Goal: Task Accomplishment & Management: Manage account settings

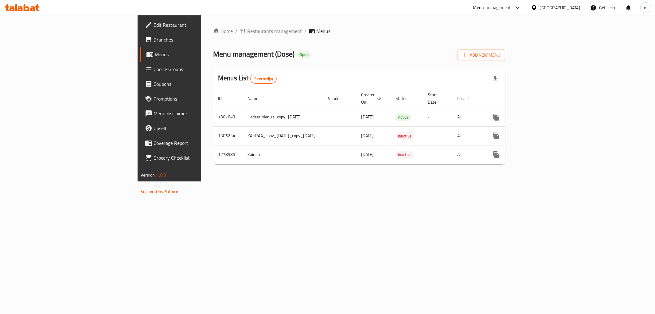
click at [413, 177] on div "Home / Restaurants management / Menus Menu management ( Dose ) Open Add New Men…" at bounding box center [359, 98] width 317 height 166
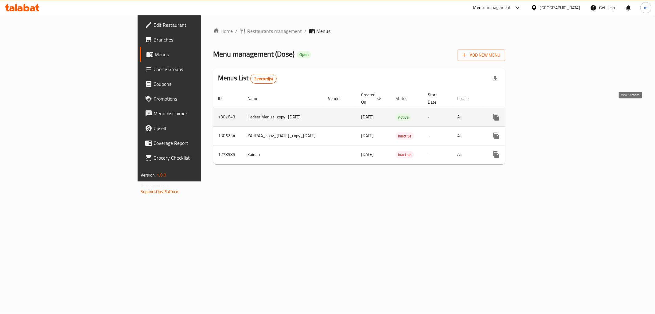
click at [543, 114] on icon "enhanced table" at bounding box center [541, 117] width 6 height 6
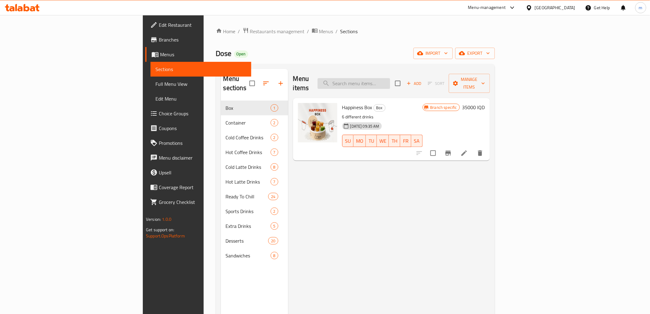
click at [390, 81] on input "search" at bounding box center [354, 83] width 73 height 11
paste input "752437"
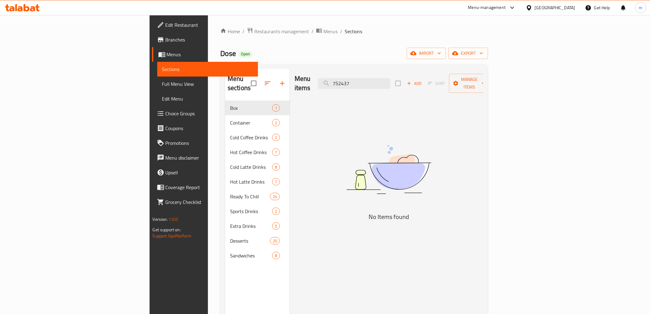
click at [409, 84] on div "Menu items 752437 Add Sort Manage items" at bounding box center [389, 83] width 189 height 29
click at [390, 78] on input "752437" at bounding box center [354, 83] width 73 height 11
paste input "بستاشيو ايس لاتيه"
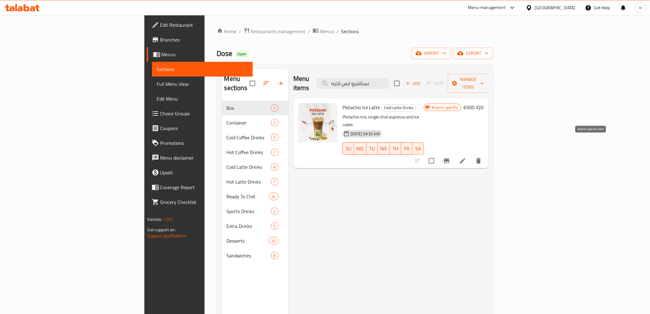
type input "بستاشيو ايس لاتيه"
click at [450, 157] on icon "Branch-specific-item" at bounding box center [446, 160] width 7 height 7
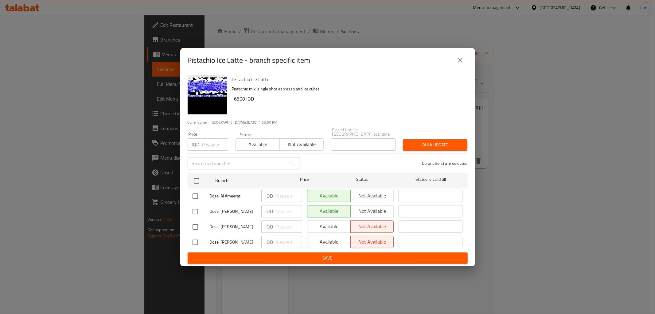
drag, startPoint x: 454, startPoint y: 53, endPoint x: 453, endPoint y: 62, distance: 8.7
click at [453, 58] on div "Pistachio Ice Latte - branch specific item" at bounding box center [327, 60] width 295 height 25
click at [196, 223] on input "checkbox" at bounding box center [195, 226] width 13 height 13
checkbox input "true"
click at [293, 222] on input "1" at bounding box center [289, 226] width 26 height 12
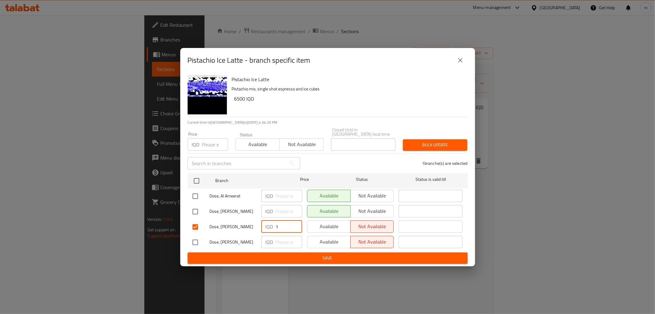
drag, startPoint x: 292, startPoint y: 223, endPoint x: 275, endPoint y: 226, distance: 16.8
click at [276, 226] on input "1" at bounding box center [289, 226] width 26 height 12
paste input "7500"
type input "7500"
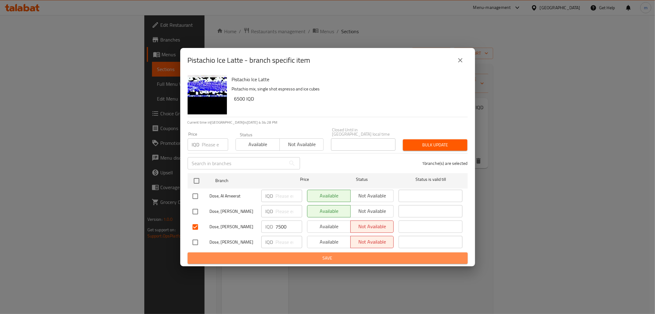
click at [291, 254] on span "Save" at bounding box center [328, 258] width 270 height 8
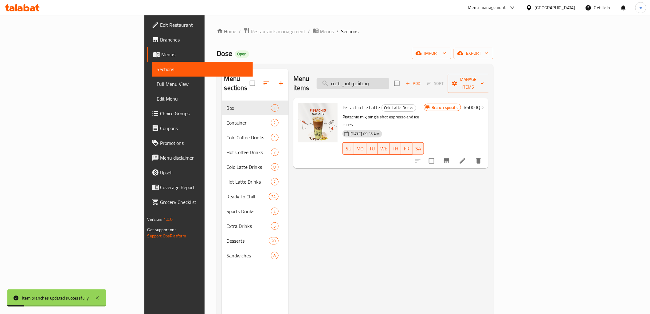
click at [389, 78] on input "بستاشيو ايس لاتيه" at bounding box center [353, 83] width 73 height 11
paste input "اوني نوتيلا"
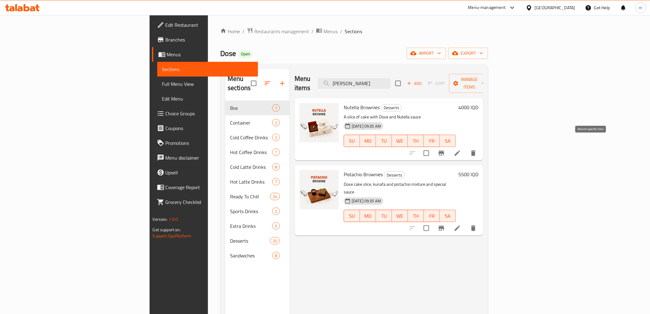
type input "براون"
click at [445, 149] on icon "Branch-specific-item" at bounding box center [441, 152] width 7 height 7
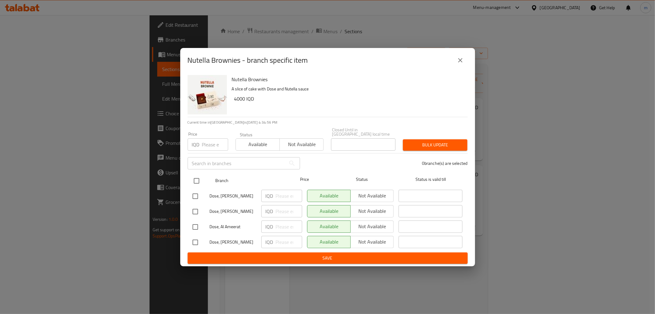
click at [197, 180] on input "checkbox" at bounding box center [196, 180] width 13 height 13
checkbox input "true"
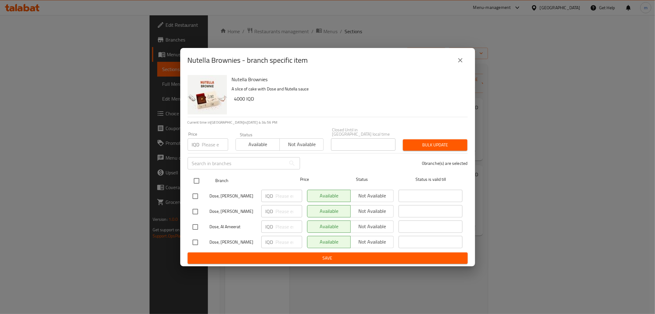
checkbox input "true"
click at [278, 209] on input "number" at bounding box center [289, 211] width 26 height 12
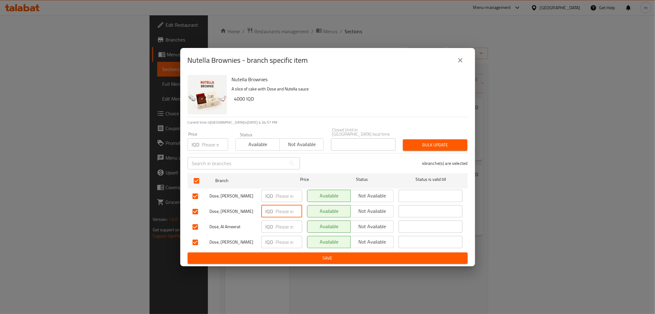
paste input "4500"
type input "4500"
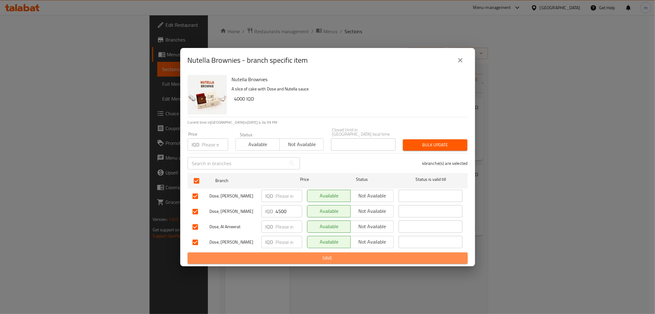
click at [290, 257] on span "Save" at bounding box center [328, 258] width 270 height 8
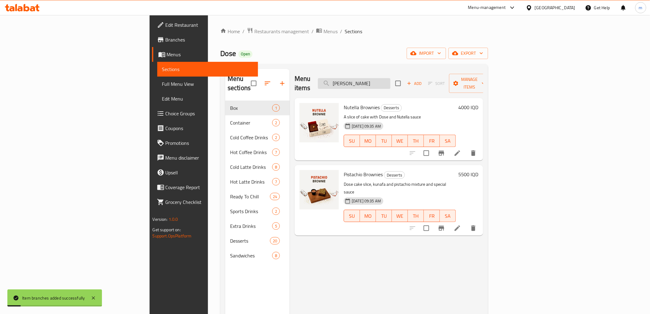
drag, startPoint x: 387, startPoint y: 73, endPoint x: 392, endPoint y: 75, distance: 5.0
click at [388, 73] on div "Menu items براون Add Sort Manage items" at bounding box center [389, 83] width 189 height 29
click at [390, 78] on input "براون" at bounding box center [354, 83] width 73 height 11
paste input "يد بوا و توت"
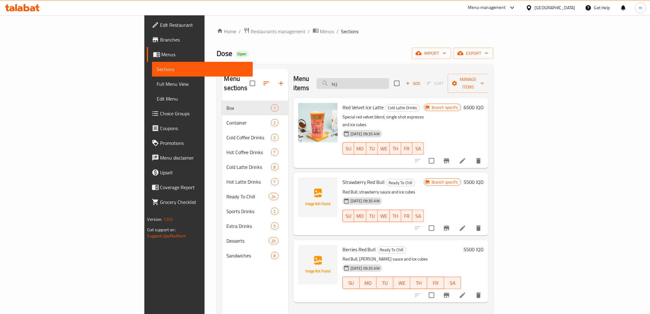
click at [407, 73] on div "Menu items ريد Add Sort Manage items" at bounding box center [390, 83] width 195 height 29
click at [389, 78] on input "ريد" at bounding box center [353, 83] width 73 height 11
paste input "Red Boa and Tot"
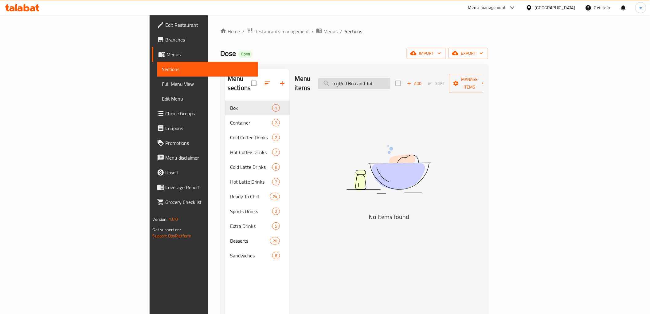
click at [390, 82] on input "ريدRed Boa and Tot" at bounding box center [354, 83] width 73 height 11
paste input "search"
click at [390, 78] on input "Red Boa" at bounding box center [354, 83] width 73 height 11
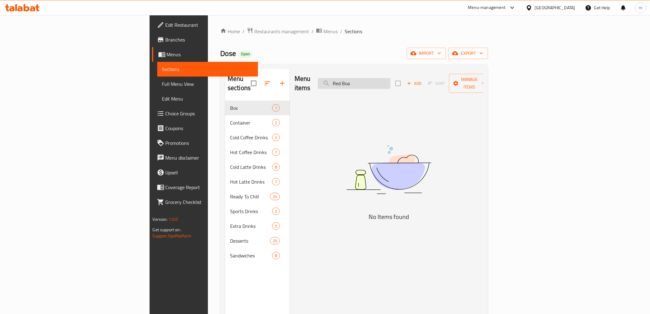
click at [390, 78] on input "Red Boa" at bounding box center [354, 83] width 73 height 11
click at [388, 81] on input "Boa" at bounding box center [354, 83] width 73 height 11
click at [390, 79] on input "Boa" at bounding box center [354, 83] width 73 height 11
paste input "Red Boa and Tot"
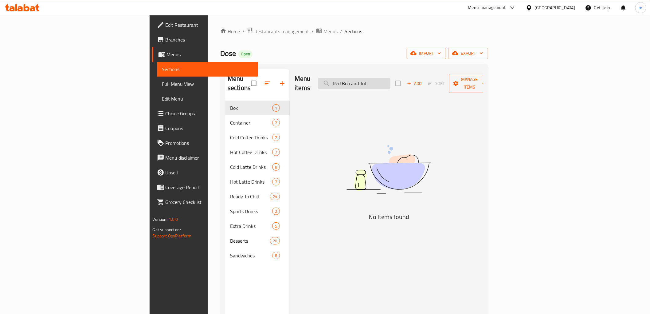
click at [390, 80] on input "Red Boa and Tot" at bounding box center [354, 83] width 73 height 11
click at [390, 78] on input "Red Bo" at bounding box center [354, 83] width 73 height 11
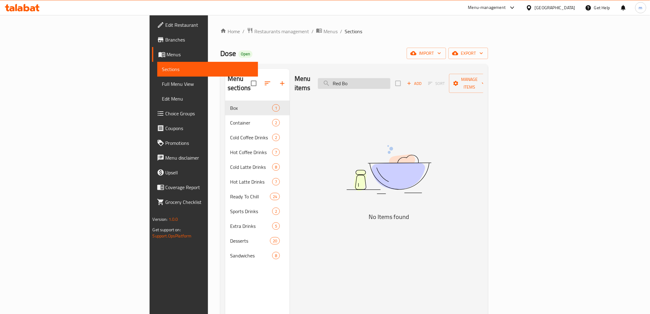
click at [390, 78] on input "Red Bo" at bounding box center [354, 83] width 73 height 11
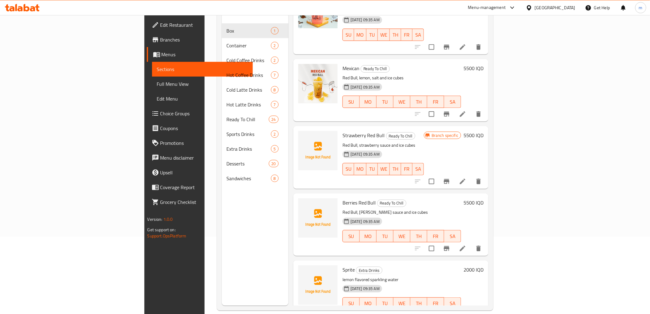
scroll to position [86, 0]
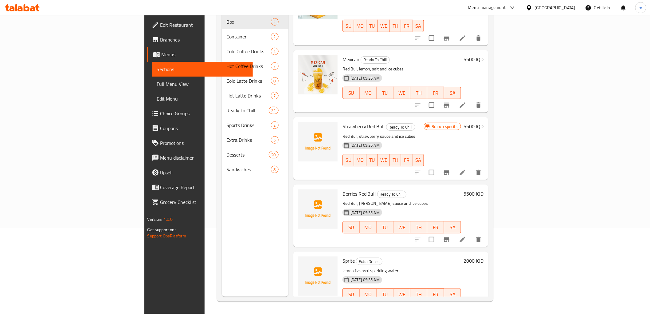
type input "Red"
click at [157, 82] on span "Full Menu View" at bounding box center [202, 83] width 91 height 7
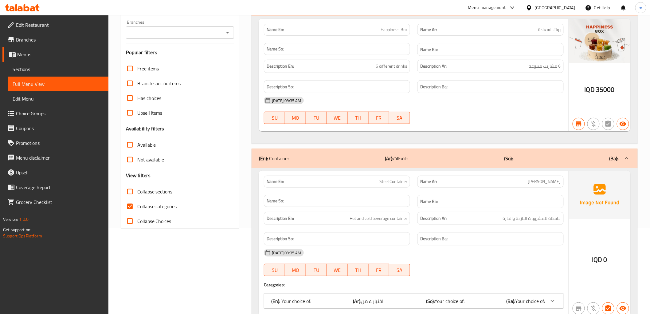
click at [130, 203] on input "Collapse categories" at bounding box center [130, 206] width 15 height 15
checkbox input "false"
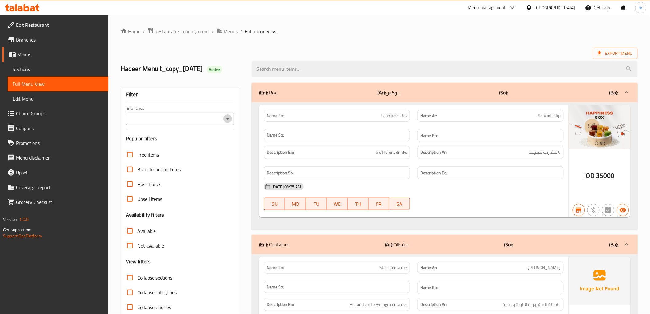
click at [229, 120] on icon "Open" at bounding box center [227, 118] width 7 height 7
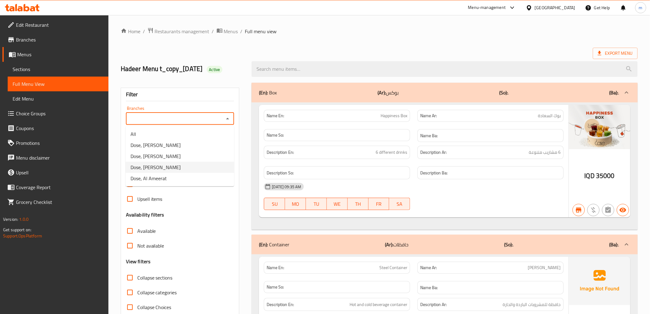
click at [194, 167] on li "Dose, Al Mansur" at bounding box center [180, 167] width 108 height 11
type input "Dose, Al Mansur"
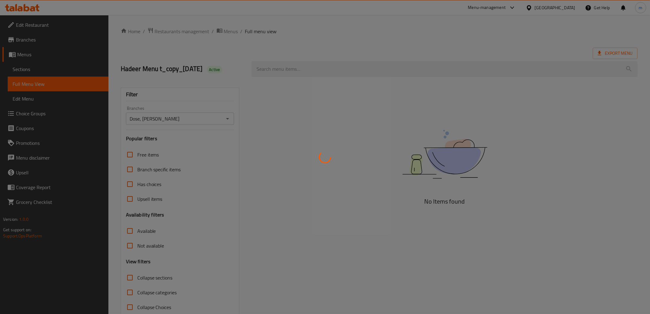
drag, startPoint x: 346, startPoint y: 78, endPoint x: 343, endPoint y: 77, distance: 3.5
click at [346, 78] on div at bounding box center [325, 157] width 650 height 314
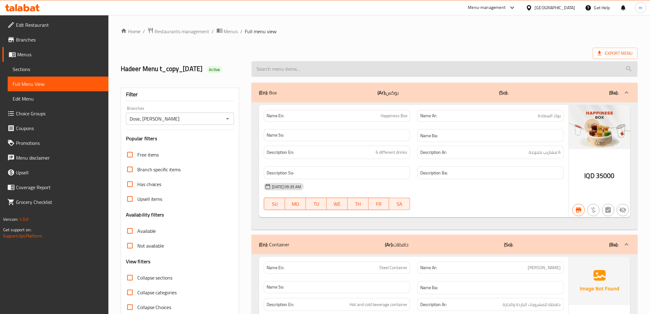
click at [335, 75] on input "search" at bounding box center [445, 69] width 386 height 16
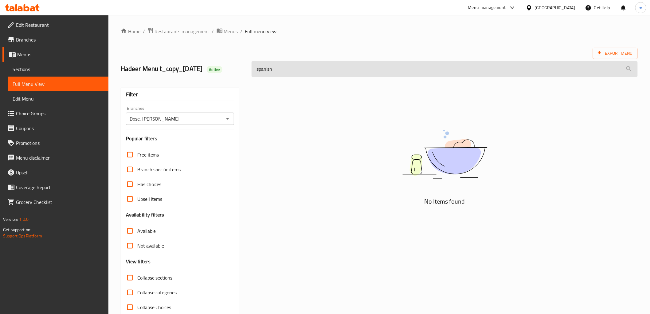
click at [334, 75] on input "spanish" at bounding box center [445, 69] width 386 height 16
click at [275, 64] on input "spanish" at bounding box center [445, 69] width 386 height 16
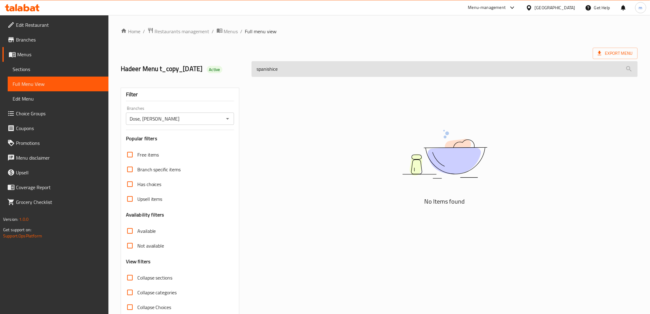
click at [276, 64] on input "spanishice" at bounding box center [445, 69] width 386 height 16
type input "ice span"
click at [261, 75] on input "ice span" at bounding box center [445, 69] width 386 height 16
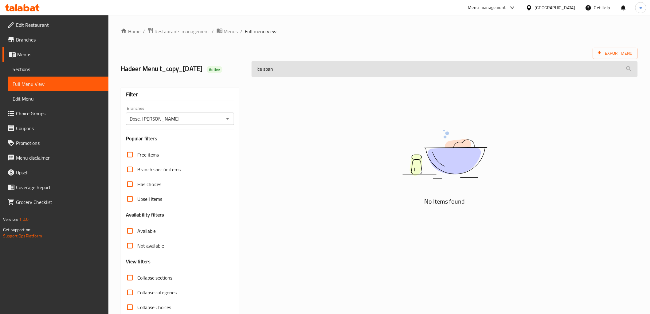
click at [261, 75] on input "ice span" at bounding box center [445, 69] width 386 height 16
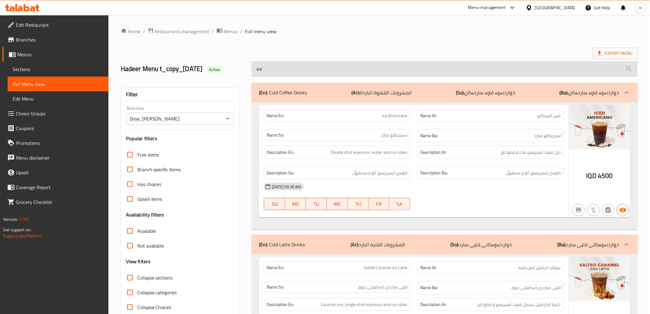
type input "ice s"
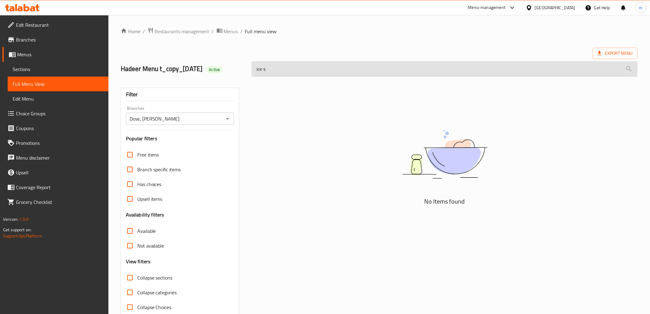
click at [261, 75] on input "ice s" at bounding box center [445, 69] width 386 height 16
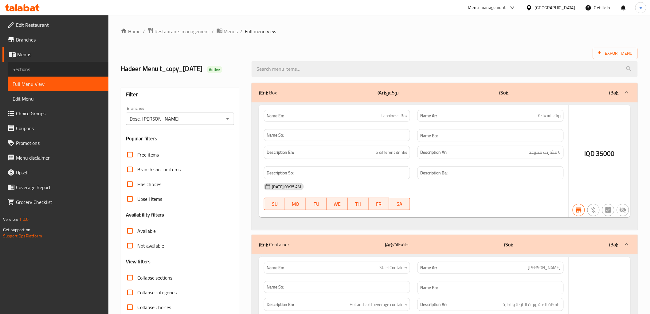
click at [57, 69] on span "Sections" at bounding box center [58, 68] width 91 height 7
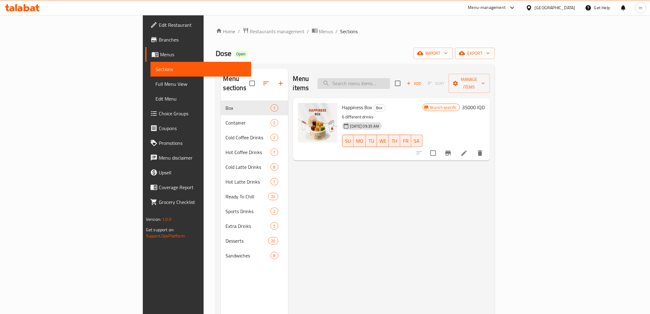
drag, startPoint x: 394, startPoint y: 82, endPoint x: 394, endPoint y: 86, distance: 4.4
click at [390, 81] on input "search" at bounding box center [354, 83] width 73 height 11
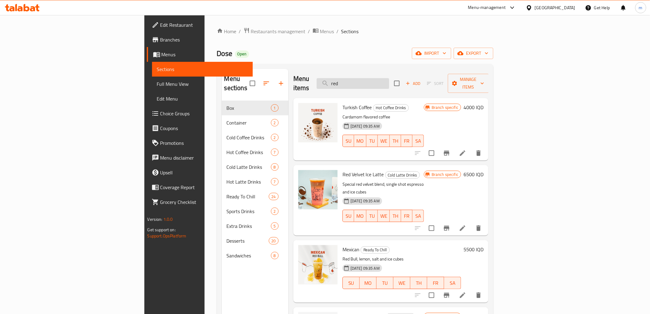
click at [389, 83] on input "red" at bounding box center [353, 83] width 73 height 11
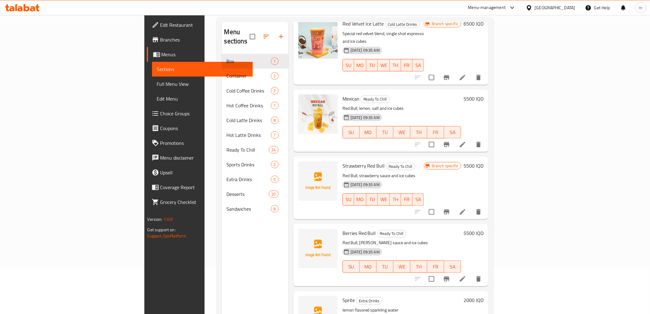
scroll to position [86, 0]
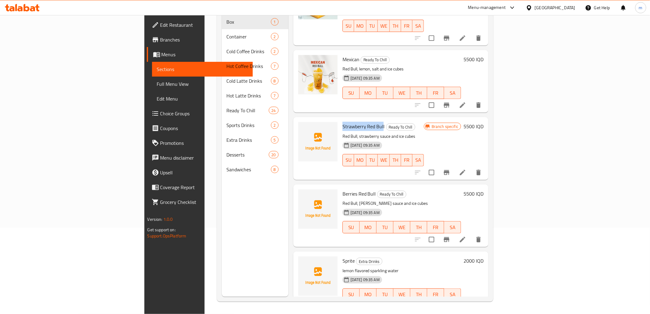
drag, startPoint x: 307, startPoint y: 109, endPoint x: 347, endPoint y: 111, distance: 40.6
click at [347, 122] on span "Strawberry Red Bull" at bounding box center [364, 126] width 42 height 9
drag, startPoint x: 339, startPoint y: 175, endPoint x: 308, endPoint y: 176, distance: 31.7
click at [343, 189] on h6 "Berries Red Bull Ready To Chill" at bounding box center [402, 193] width 119 height 9
copy span "Berries Red Bull"
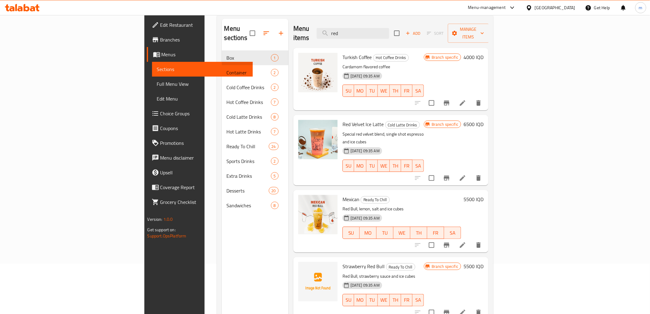
scroll to position [0, 0]
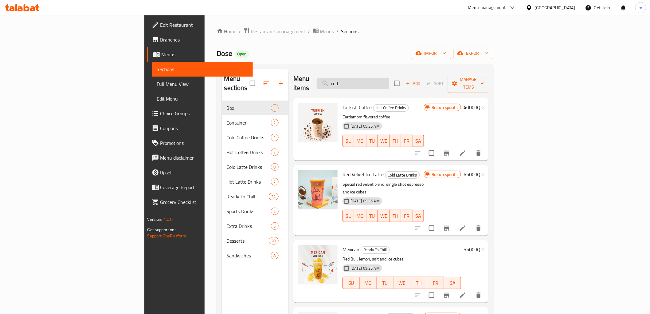
click at [389, 78] on input "red" at bounding box center [353, 83] width 73 height 11
paste input "بستاشيو ايس لاتيه"
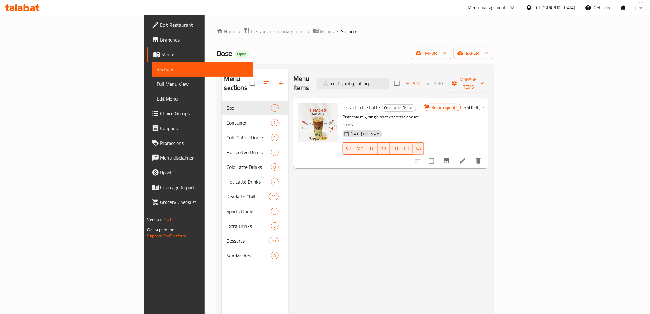
type input "بستاشيو ايس لاتيه"
drag, startPoint x: 343, startPoint y: 98, endPoint x: 196, endPoint y: 89, distance: 147.7
click at [303, 100] on div "Pistachio Ice Latte Cold Latte Drinks Pistachio mix, single shot espresso and i…" at bounding box center [391, 132] width 190 height 65
copy div "Pistachio Ice Latte"
click at [157, 85] on span "Full Menu View" at bounding box center [202, 83] width 91 height 7
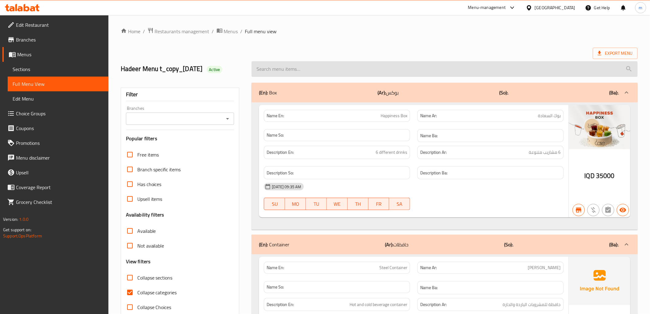
click at [348, 73] on input "search" at bounding box center [445, 69] width 386 height 16
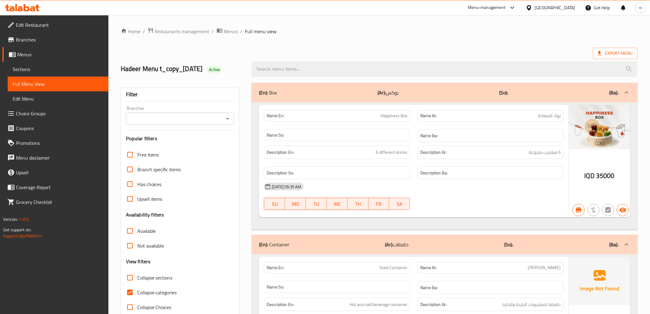
paste input "Pistachio Ice Latte"
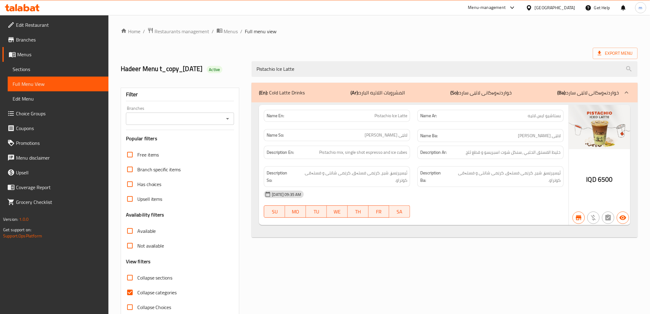
click at [229, 118] on icon "Open" at bounding box center [227, 118] width 7 height 7
type input "Pistachio Ice Latte"
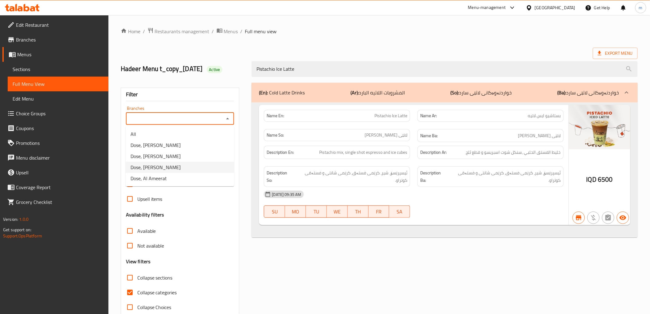
drag, startPoint x: 189, startPoint y: 167, endPoint x: 169, endPoint y: 191, distance: 31.0
click at [189, 167] on li "Dose, Al Mansur" at bounding box center [180, 167] width 108 height 11
type input "Dose, Al Mansur"
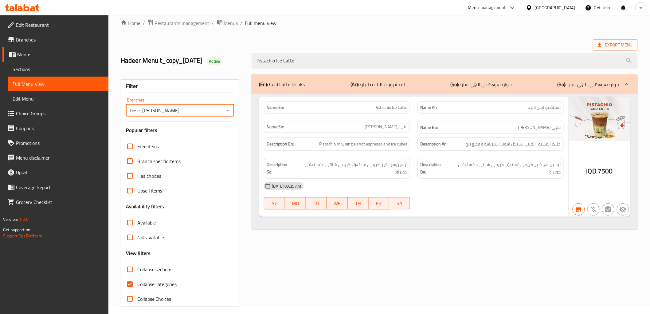
scroll to position [13, 0]
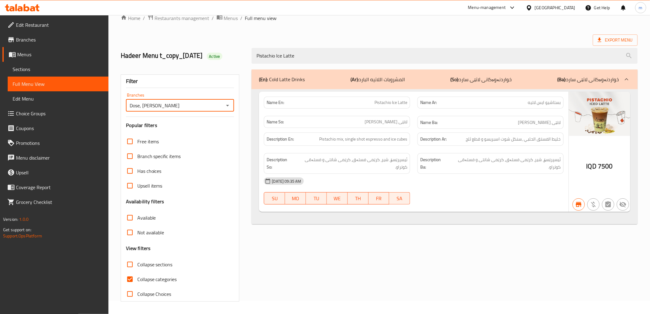
click at [127, 277] on input "Collapse categories" at bounding box center [130, 279] width 15 height 15
checkbox input "false"
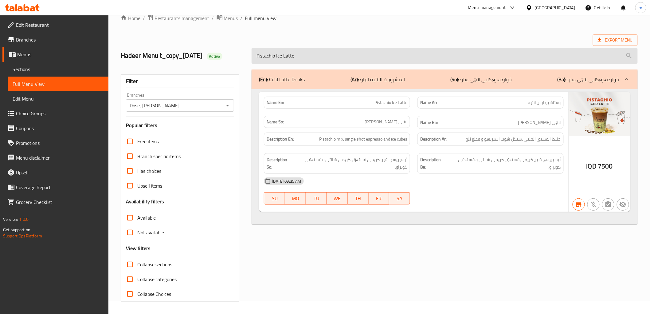
click at [312, 56] on input "Pistachio Ice Latte" at bounding box center [445, 56] width 386 height 16
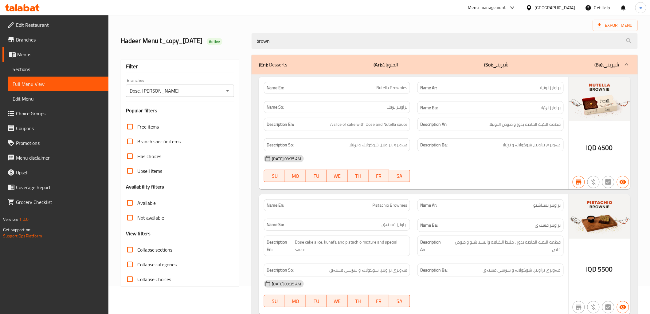
scroll to position [53, 0]
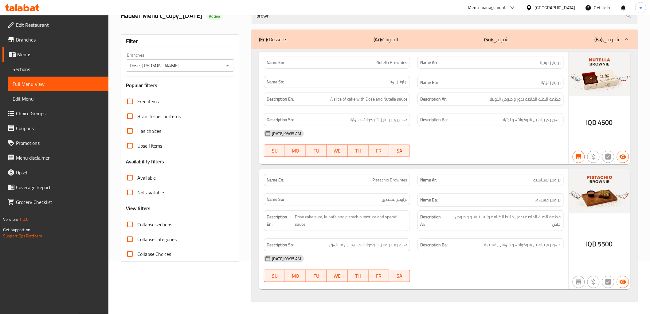
click at [400, 66] on div "Name En: Nutella Brownies" at bounding box center [337, 63] width 146 height 12
copy span "Nutella Brownies"
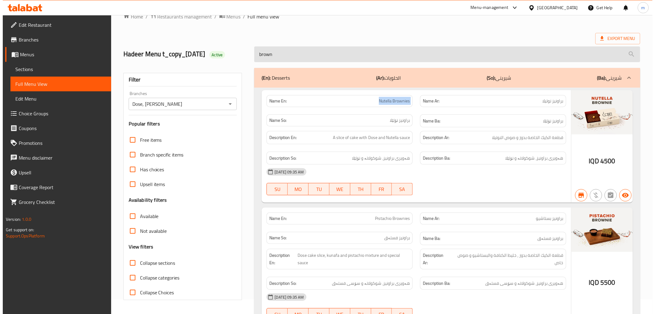
scroll to position [0, 0]
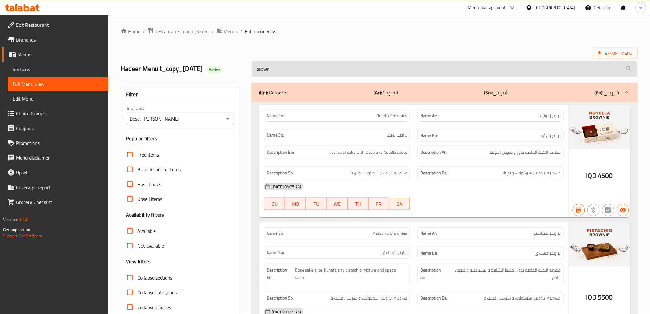
click at [301, 69] on input "brown" at bounding box center [445, 69] width 386 height 16
paste input "Nutella Brownies"
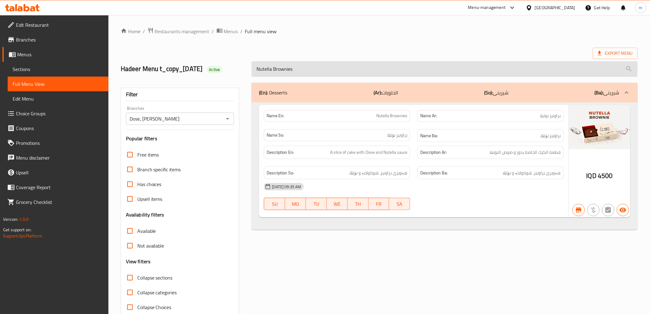
click at [304, 71] on input "Nutella Brownies" at bounding box center [445, 69] width 386 height 16
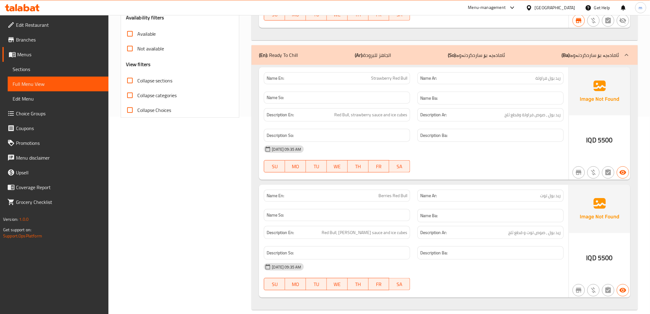
scroll to position [198, 0]
type input "red"
drag, startPoint x: 377, startPoint y: 186, endPoint x: 408, endPoint y: 186, distance: 30.7
click at [408, 188] on div "Name En: Berries Red Bull" at bounding box center [337, 194] width 146 height 12
copy span "Berries Red Bull"
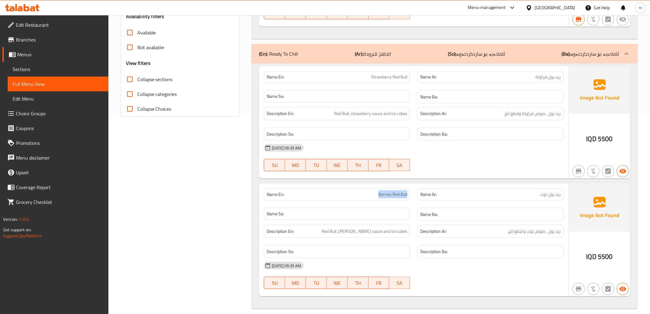
click at [23, 10] on icon at bounding box center [22, 7] width 35 height 7
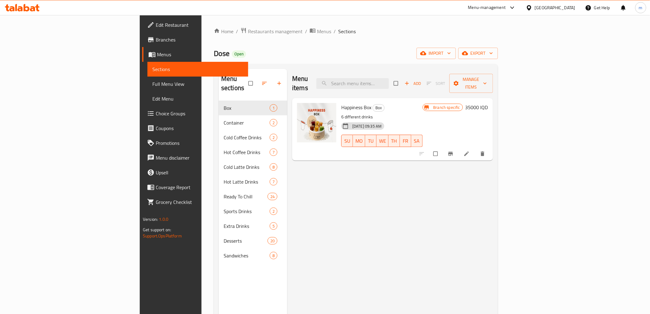
click at [156, 36] on span "Branches" at bounding box center [200, 39] width 88 height 7
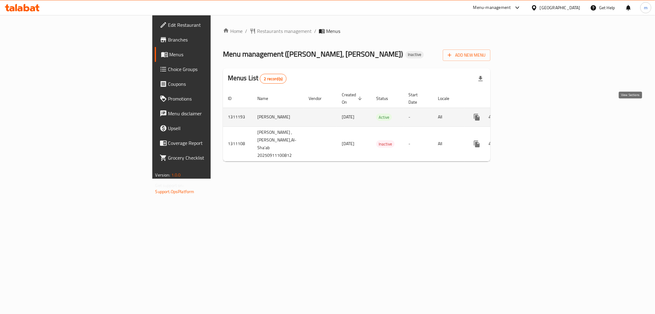
click at [529, 110] on link "enhanced table" at bounding box center [521, 117] width 15 height 15
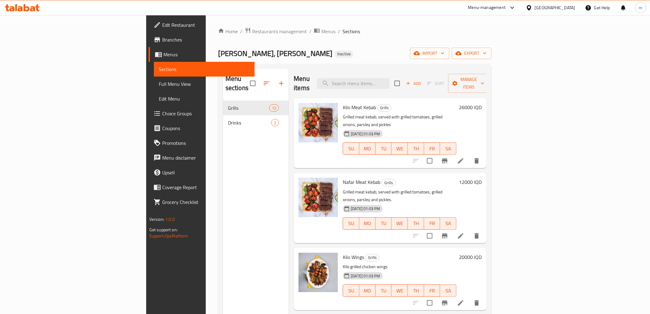
click at [369, 56] on div "Mohamad Grill, Hai Al Basatin Inactive import export" at bounding box center [354, 53] width 273 height 11
drag, startPoint x: 343, startPoint y: 75, endPoint x: 294, endPoint y: 85, distance: 49.8
click at [343, 75] on div "Menu items Add Sort Manage items" at bounding box center [390, 83] width 193 height 29
click at [159, 85] on span "Full Menu View" at bounding box center [204, 83] width 91 height 7
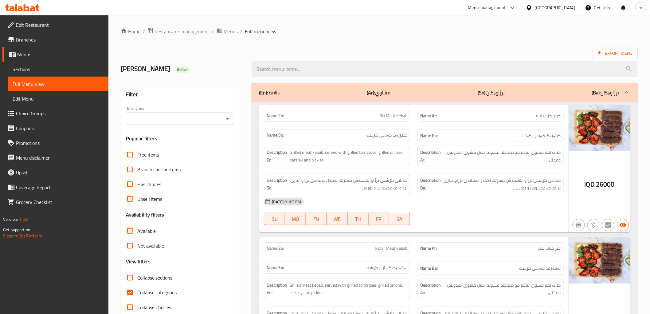
click at [223, 116] on div at bounding box center [227, 118] width 8 height 9
click at [226, 116] on icon "Open" at bounding box center [227, 118] width 7 height 7
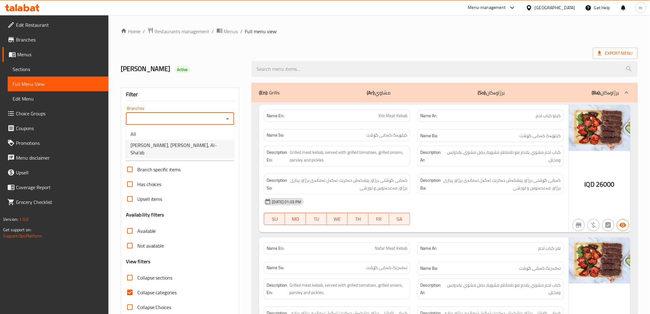
click at [190, 145] on span "Mohamad Grill, Hai Al Basatin, Al-Sha'ab" at bounding box center [180, 148] width 99 height 15
type input "Mohamad Grill, Hai Al Basatin, Al-Sha'ab"
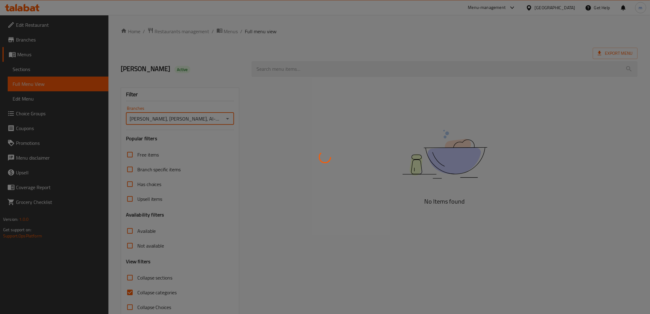
scroll to position [13, 0]
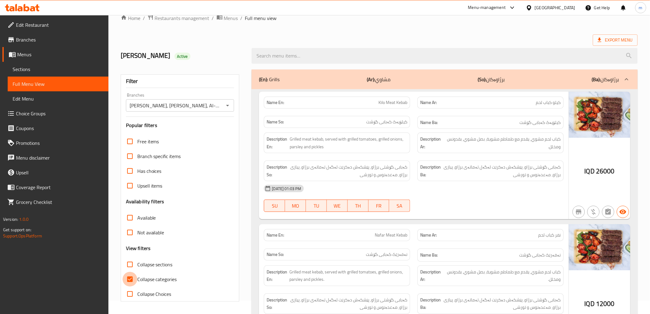
click at [130, 278] on input "Collapse categories" at bounding box center [130, 279] width 15 height 15
checkbox input "false"
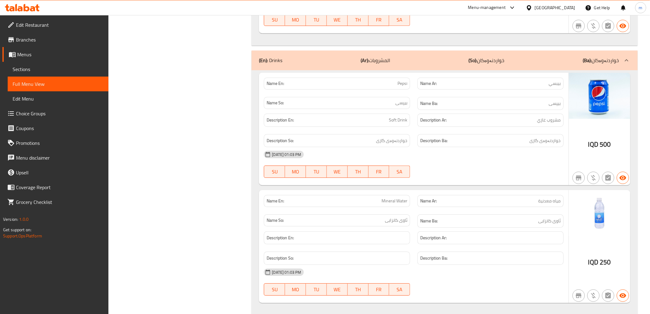
scroll to position [1658, 0]
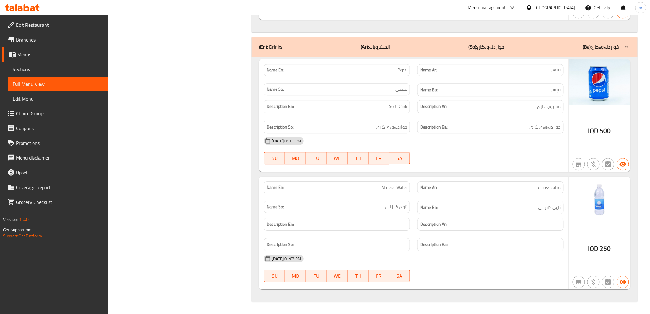
click at [485, 153] on div "11-09-2025 01:03 PM SU MO TU WE TH FR SA" at bounding box center [413, 150] width 307 height 34
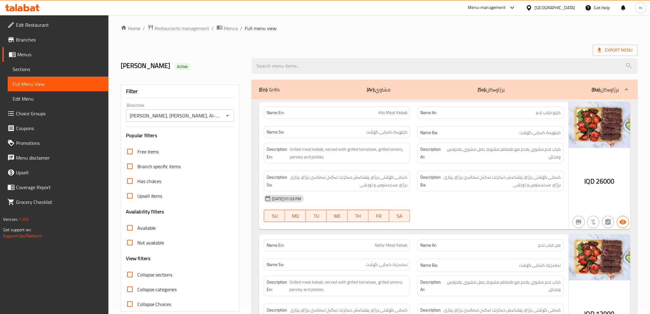
scroll to position [0, 0]
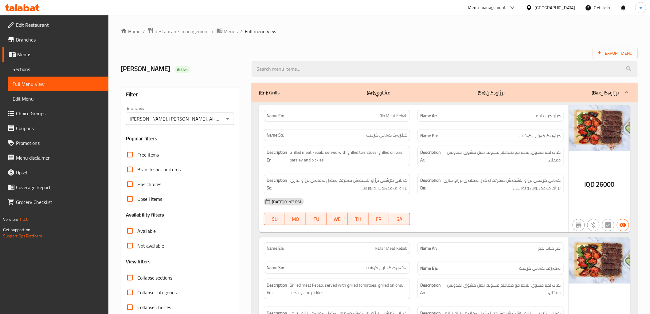
drag, startPoint x: 309, startPoint y: 56, endPoint x: 309, endPoint y: 77, distance: 21.8
click at [309, 63] on div "Ahmed haidary Active" at bounding box center [379, 68] width 524 height 27
click at [309, 77] on div at bounding box center [444, 68] width 393 height 23
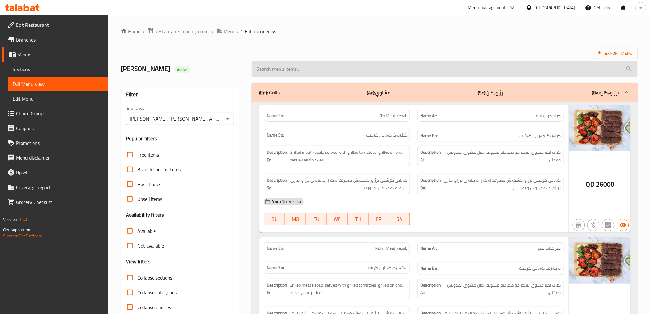
click at [308, 71] on input "search" at bounding box center [445, 69] width 386 height 16
paste input "Nafar Chicken Kebab"
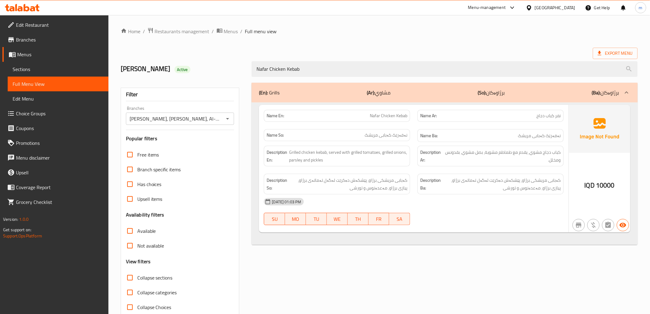
type input "Nafar Chicken Kebab"
click at [388, 117] on span "Nafar Chicken Kebab" at bounding box center [388, 115] width 37 height 6
click at [29, 8] on icon at bounding box center [27, 7] width 6 height 7
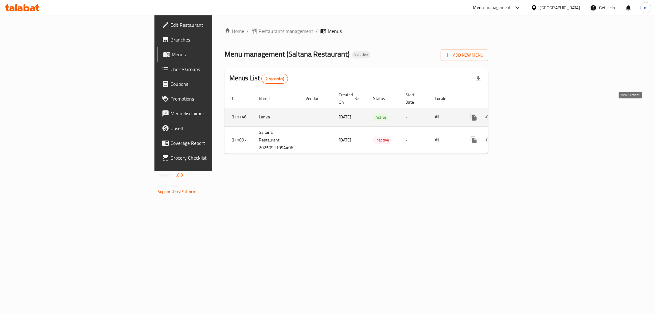
click at [522, 113] on icon "enhanced table" at bounding box center [518, 116] width 7 height 7
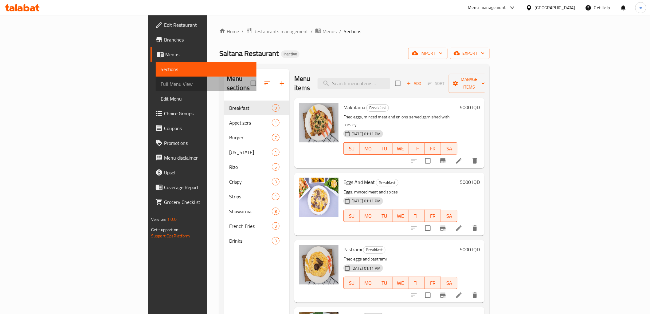
click at [161, 82] on span "Full Menu View" at bounding box center [206, 83] width 91 height 7
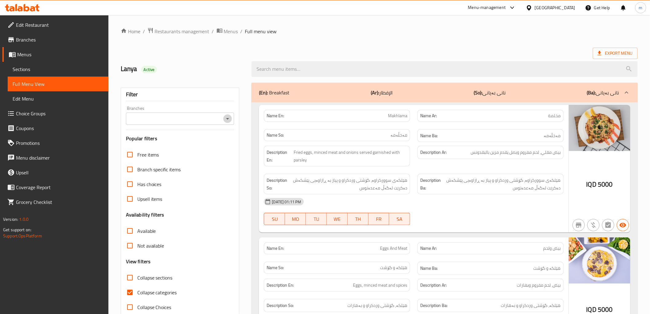
click at [228, 118] on icon "Open" at bounding box center [227, 118] width 7 height 7
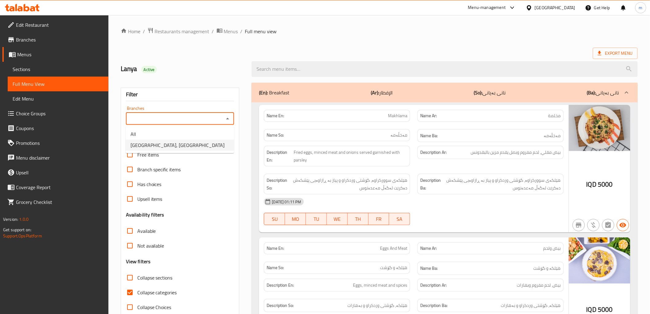
click at [198, 146] on li "Saltana Restaurant, Haifa ST" at bounding box center [180, 144] width 108 height 11
type input "Saltana Restaurant, Haifa ST"
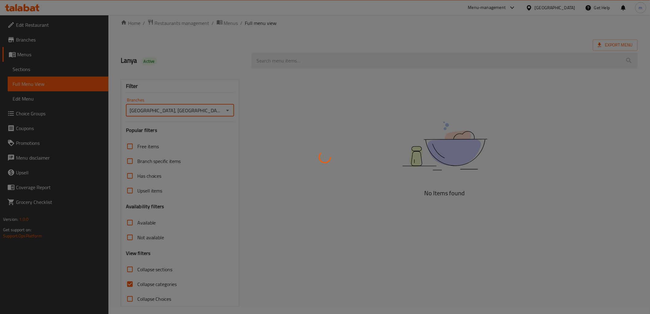
scroll to position [13, 0]
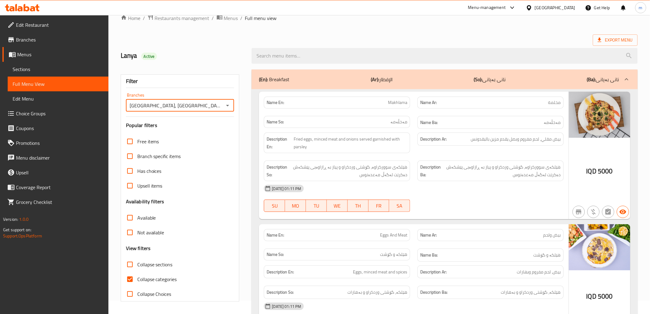
click at [175, 279] on span "Collapse categories" at bounding box center [157, 278] width 40 height 7
click at [137, 279] on input "Collapse categories" at bounding box center [130, 279] width 15 height 15
checkbox input "false"
click at [154, 266] on span "Collapse sections" at bounding box center [154, 264] width 35 height 7
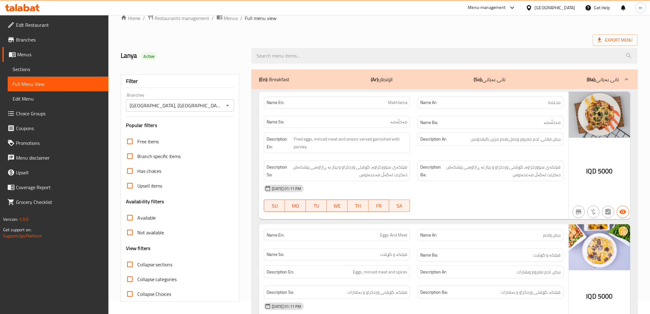
click at [137, 266] on input "Collapse sections" at bounding box center [130, 264] width 15 height 15
checkbox input "true"
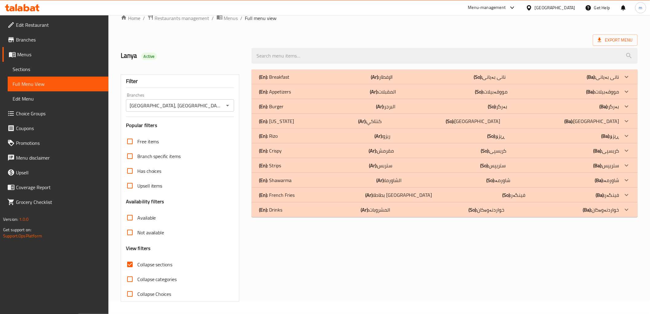
drag, startPoint x: 568, startPoint y: 260, endPoint x: 565, endPoint y: 258, distance: 3.4
click at [568, 260] on div "(En): Breakfast (Ar): الإفطار (So): نانی بەیانی (Ba): نانی بەیانی Name En: Makh…" at bounding box center [444, 185] width 393 height 239
click at [231, 41] on div "Export Menu" at bounding box center [379, 39] width 517 height 11
click at [285, 103] on div "(En): Burger (Ar): البرجر (So): بەرگر (Ba): بەرگر" at bounding box center [439, 106] width 360 height 7
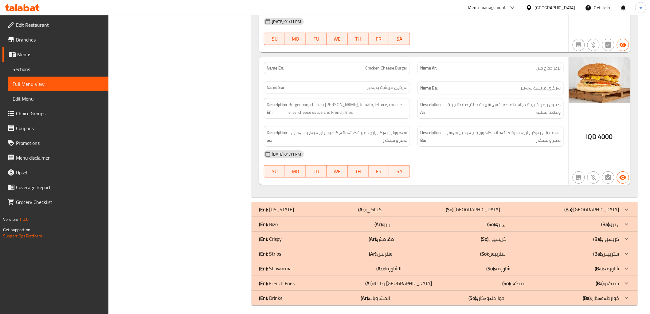
scroll to position [883, 0]
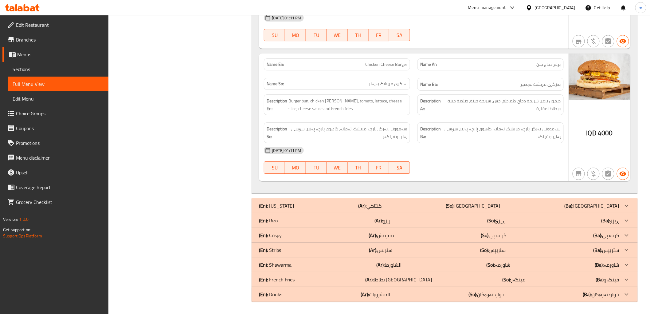
click at [273, 205] on p "(En): Kentucky" at bounding box center [276, 205] width 35 height 7
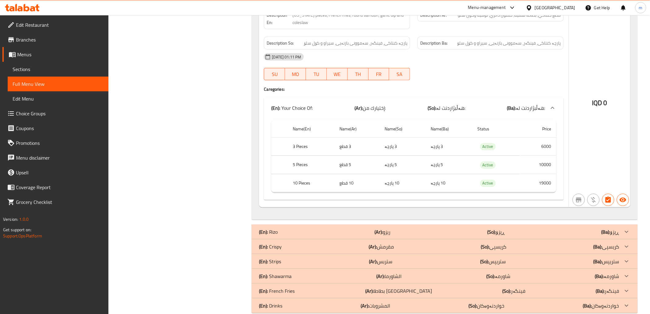
scroll to position [1147, 0]
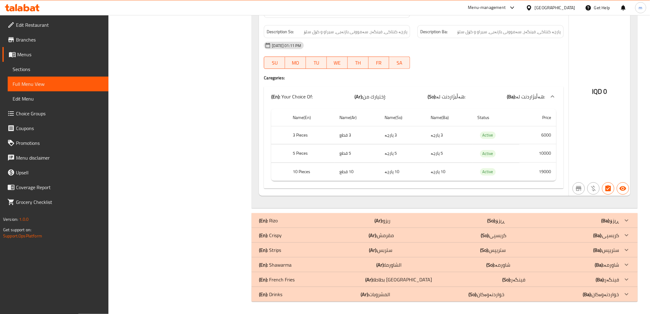
drag, startPoint x: 142, startPoint y: 148, endPoint x: 195, endPoint y: 175, distance: 60.0
click at [316, 220] on div "(En): Rizo (Ar): ريزو (So): ڕیزۆ (Ba): ڕیزۆ" at bounding box center [439, 220] width 360 height 7
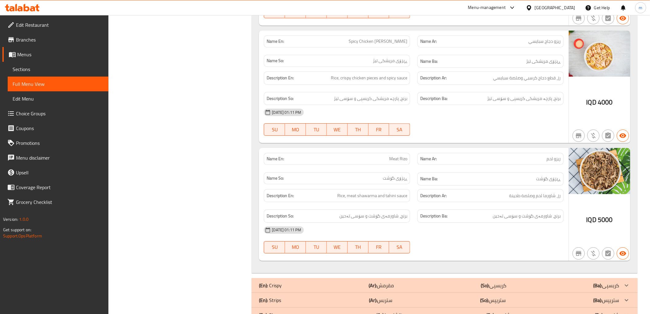
scroll to position [1755, 0]
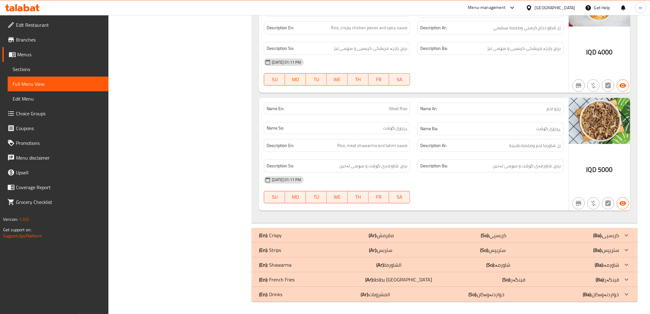
click at [621, 236] on div at bounding box center [626, 235] width 15 height 15
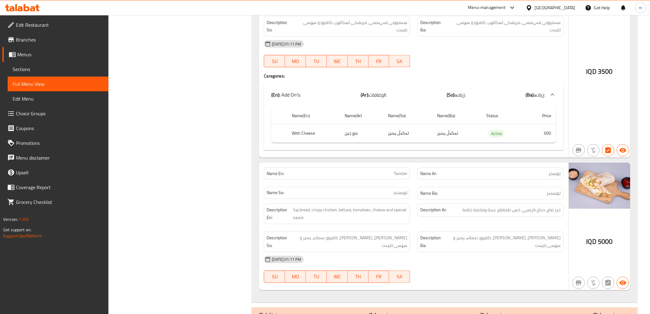
scroll to position [2324, 0]
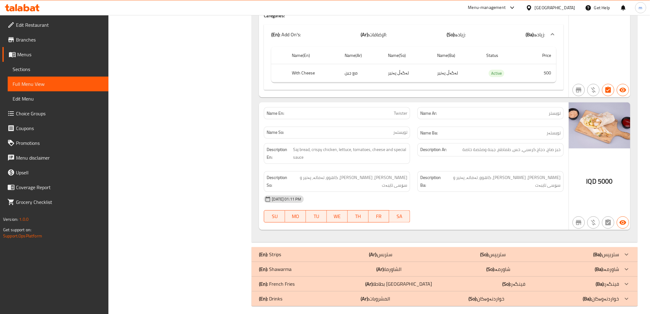
drag, startPoint x: 623, startPoint y: 251, endPoint x: 613, endPoint y: 256, distance: 11.7
click at [623, 251] on icon at bounding box center [626, 254] width 7 height 7
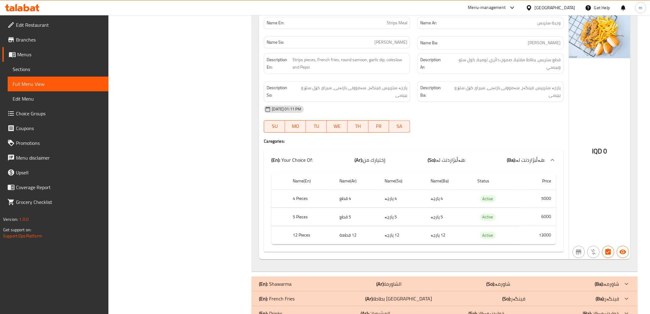
scroll to position [2595, 0]
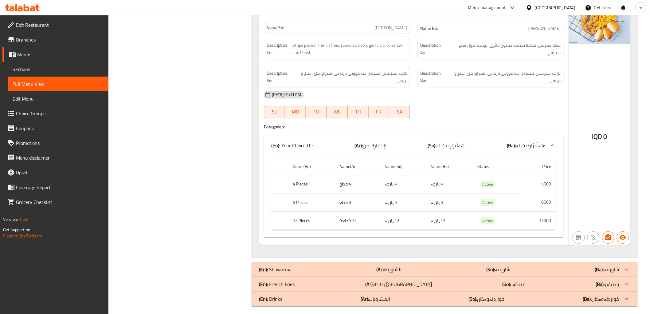
click at [633, 262] on div at bounding box center [626, 269] width 15 height 15
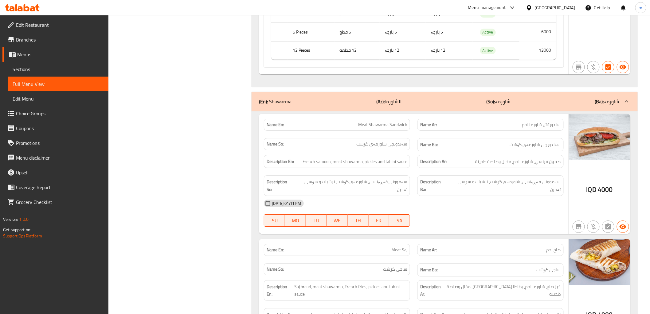
scroll to position [2766, 0]
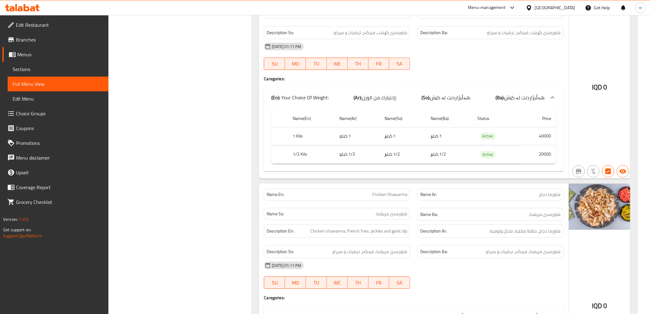
scroll to position [0, 0]
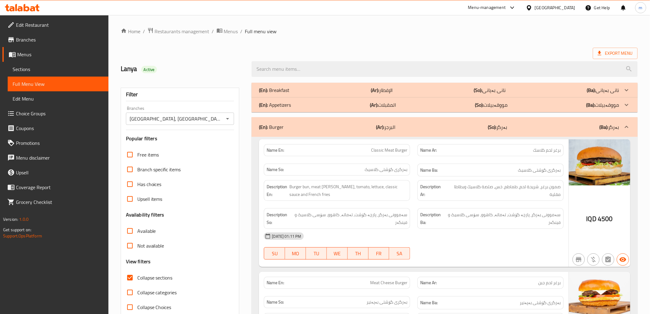
click at [329, 87] on div "(En): Breakfast (Ar): الإفطار (So): نانی بەیانی (Ba): نانی بەیانی" at bounding box center [439, 89] width 360 height 7
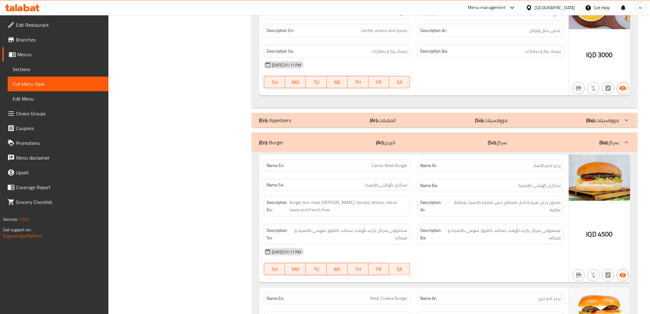
scroll to position [1138, 0]
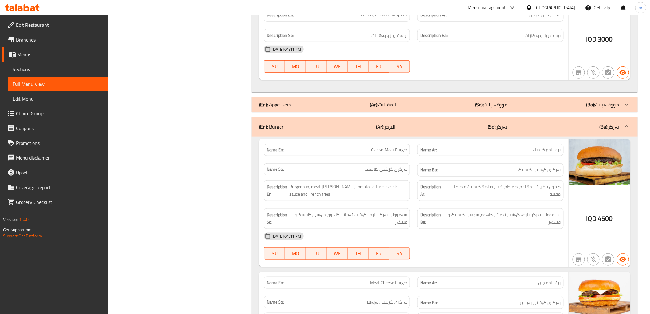
drag, startPoint x: 391, startPoint y: 75, endPoint x: 388, endPoint y: 95, distance: 20.2
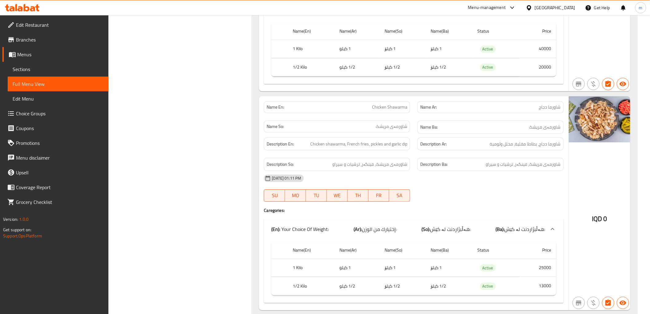
scroll to position [4928, 0]
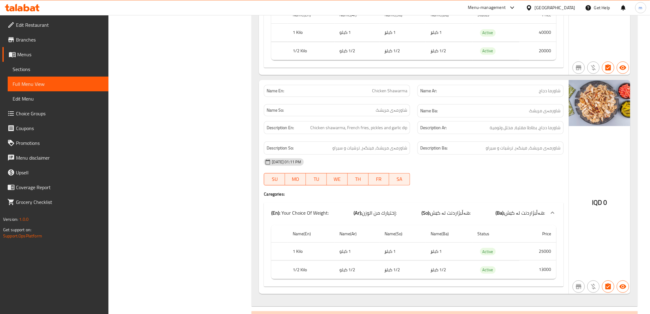
click at [499, 107] on h6 "Name Ba: شاورمەی مریشک" at bounding box center [490, 111] width 141 height 8
drag, startPoint x: 152, startPoint y: 161, endPoint x: 230, endPoint y: 177, distance: 79.7
drag, startPoint x: 321, startPoint y: 279, endPoint x: 368, endPoint y: 240, distance: 60.9
click at [321, 313] on div "(En): French Fries (Ar): بطاطا مقلية (So): فینگەر (Ba): فینگەر" at bounding box center [439, 318] width 360 height 7
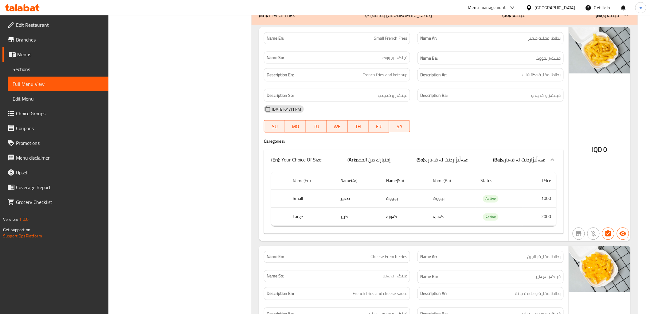
scroll to position [5203, 0]
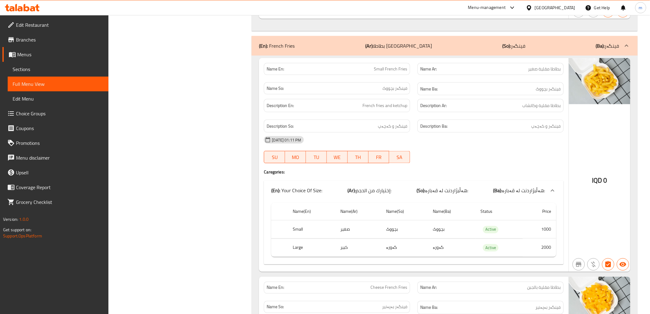
click at [426, 95] on div "Description Ar: بطاطا مقلية وكاتشاب" at bounding box center [491, 105] width 154 height 21
click at [398, 66] on span "Small French Fries" at bounding box center [390, 69] width 33 height 6
copy span "Small French Fries"
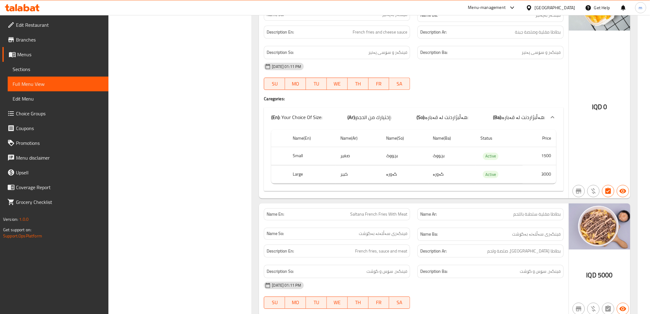
scroll to position [5503, 0]
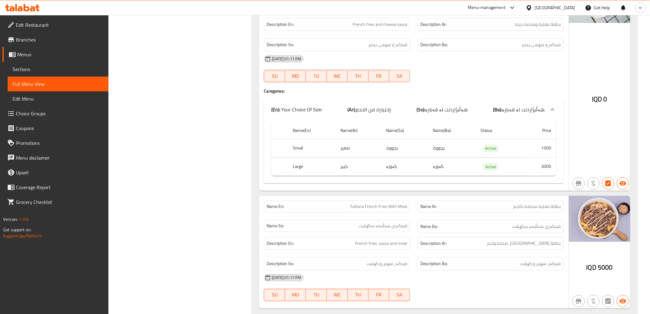
click at [498, 122] on th "Status" at bounding box center [499, 131] width 47 height 18
drag, startPoint x: 132, startPoint y: 152, endPoint x: 140, endPoint y: 152, distance: 7.4
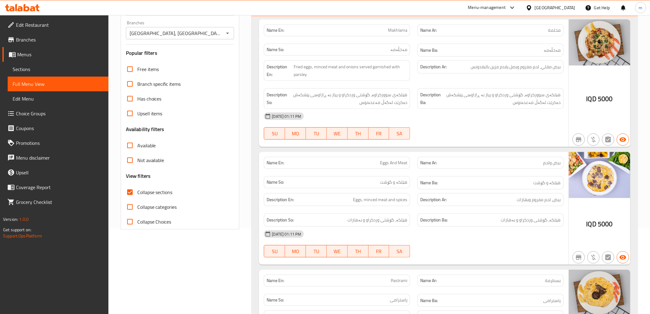
scroll to position [114, 0]
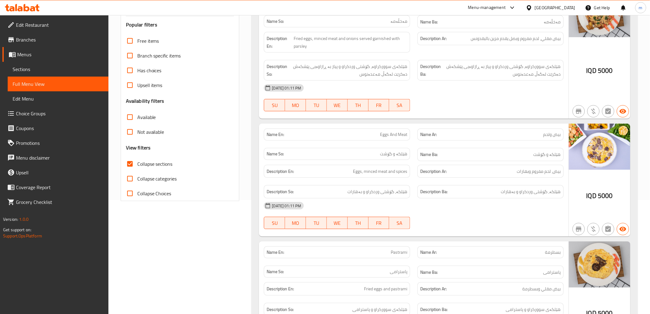
click at [345, 93] on div "[DATE] 01:11 PM" at bounding box center [413, 87] width 307 height 15
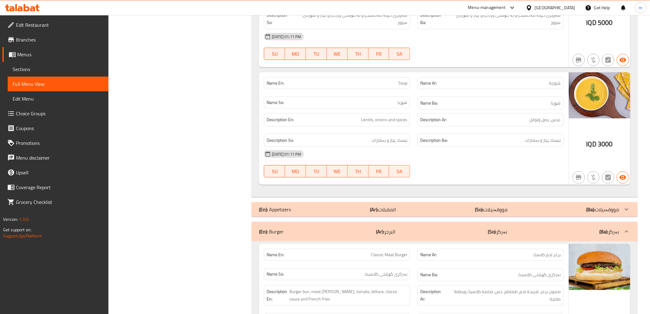
scroll to position [1081, 0]
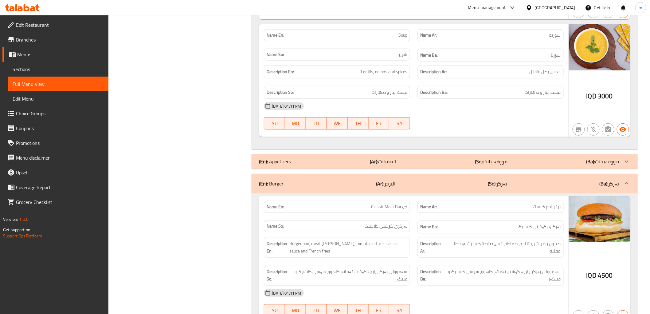
click at [366, 158] on div "(En): Appetizers (Ar): المقبلات (So): مووقەبیلات (Ba): مووقەبیلات" at bounding box center [439, 161] width 360 height 7
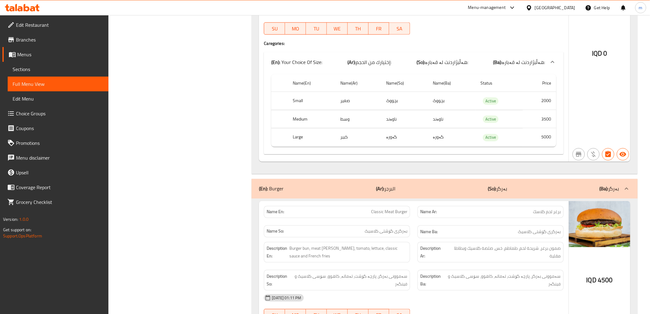
scroll to position [1365, 0]
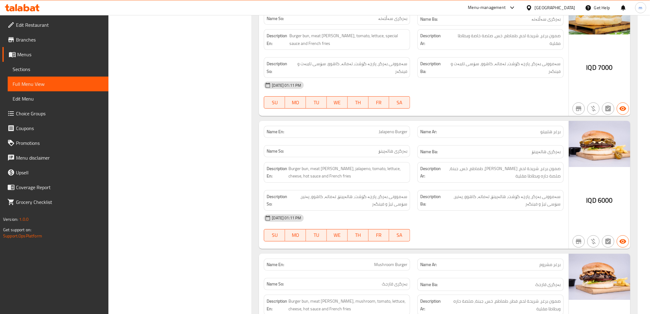
scroll to position [5770, 0]
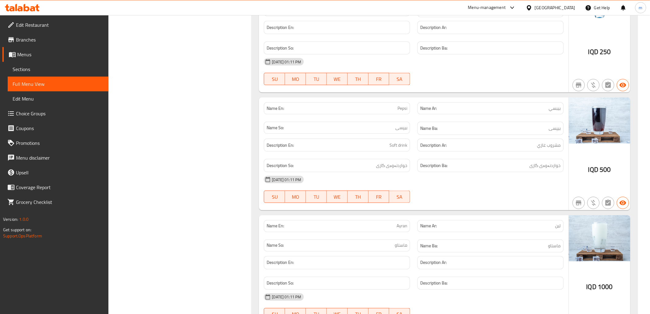
scroll to position [6137, 0]
click at [486, 98] on div "Name Ar: بيبسي" at bounding box center [491, 107] width 154 height 19
click at [465, 124] on h6 "Name Ba: بیپسی" at bounding box center [490, 128] width 141 height 8
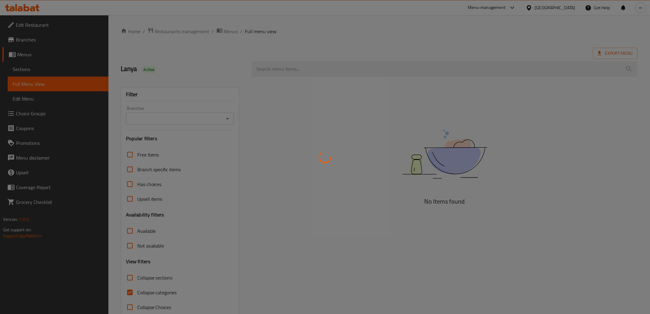
click at [53, 25] on div at bounding box center [325, 157] width 650 height 314
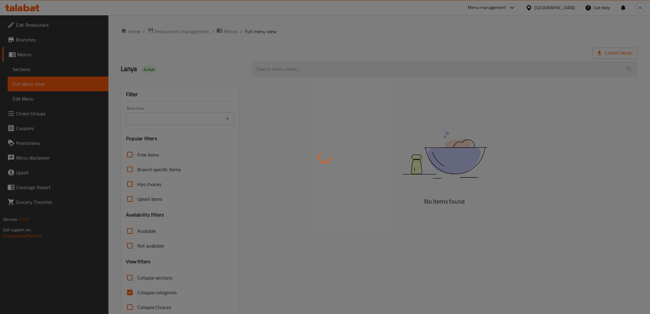
click at [53, 25] on div at bounding box center [325, 157] width 650 height 314
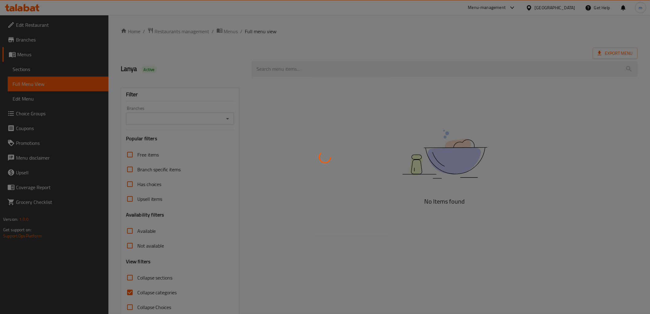
click at [53, 25] on div at bounding box center [325, 157] width 650 height 314
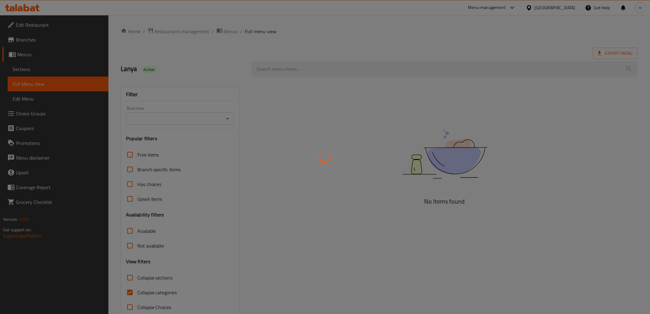
click at [53, 25] on div at bounding box center [325, 157] width 650 height 314
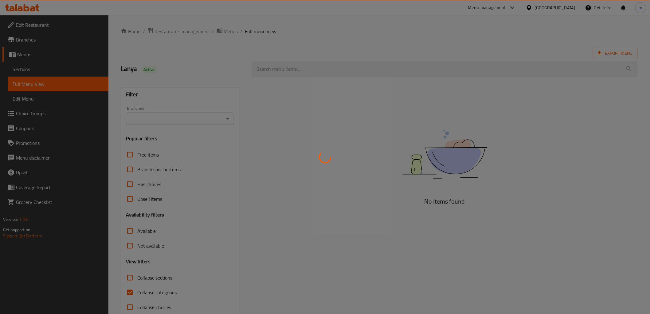
click at [53, 25] on div at bounding box center [325, 157] width 650 height 314
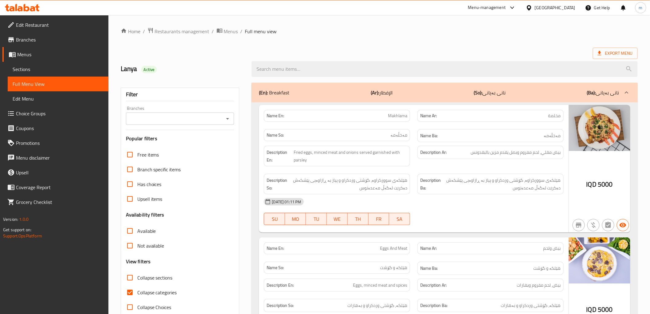
click at [227, 118] on icon "Open" at bounding box center [227, 118] width 7 height 7
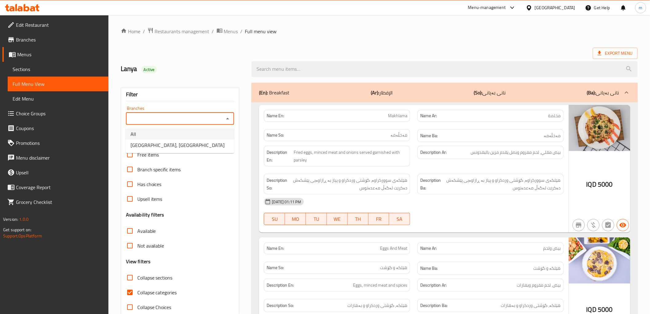
click at [52, 31] on link "Edit Restaurant" at bounding box center [55, 25] width 106 height 15
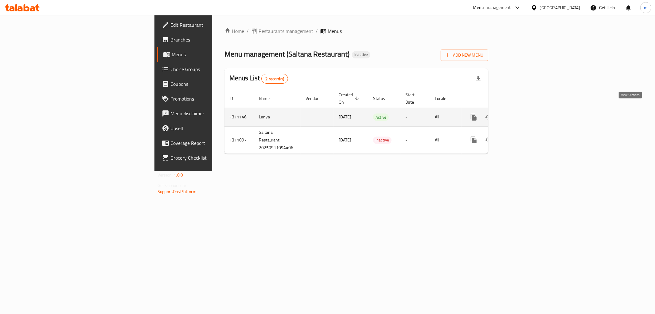
click at [522, 113] on icon "enhanced table" at bounding box center [518, 116] width 7 height 7
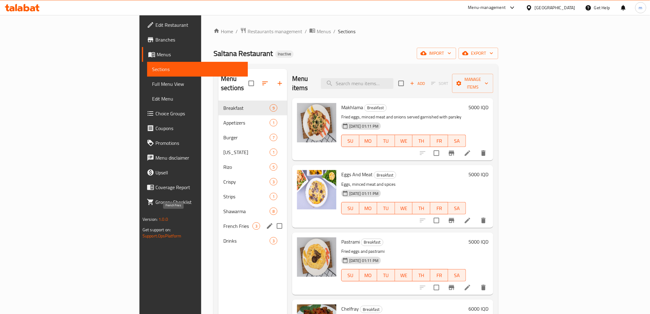
click at [223, 222] on span "French Fries" at bounding box center [237, 225] width 29 height 7
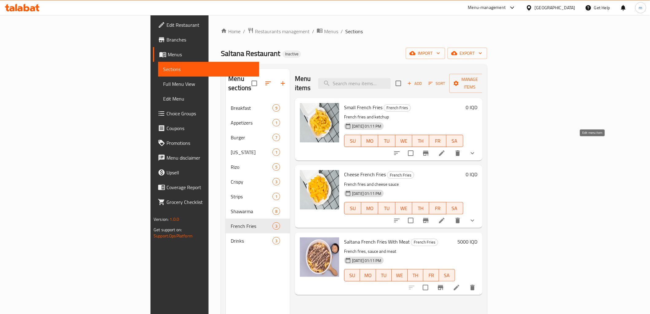
click at [445, 150] on icon at bounding box center [442, 153] width 6 height 6
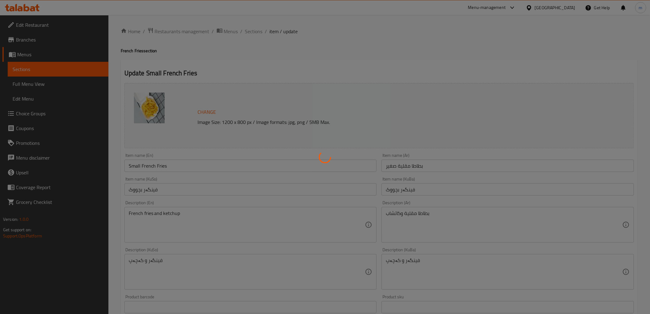
click at [133, 164] on div at bounding box center [325, 157] width 650 height 314
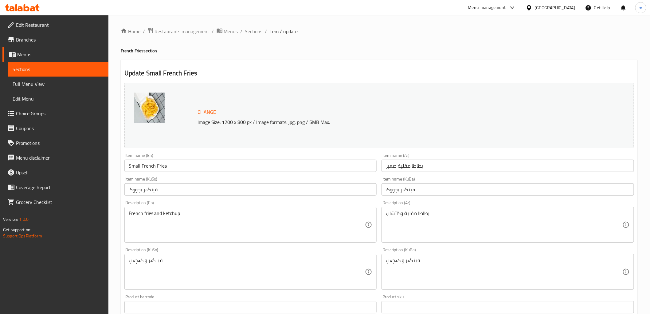
click at [133, 164] on div at bounding box center [325, 157] width 650 height 314
click at [132, 163] on input "Small French Fries" at bounding box center [250, 165] width 253 height 12
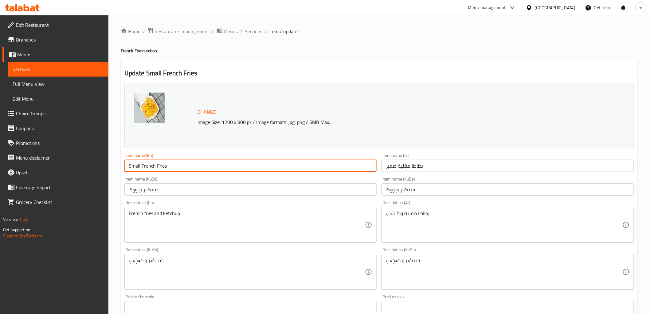
click at [132, 163] on input "Small French Fries" at bounding box center [250, 165] width 253 height 12
type input "French Fries"
click at [394, 167] on input "بطاطا مقلية صغير" at bounding box center [508, 165] width 253 height 12
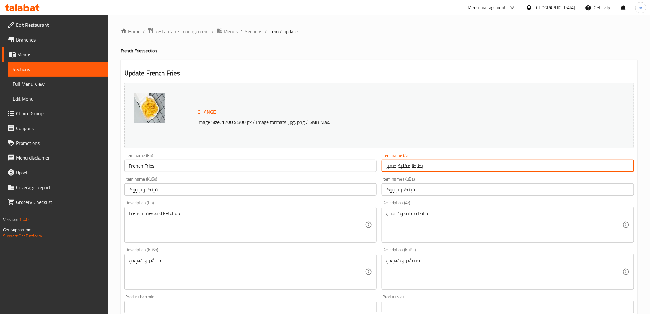
click at [394, 167] on input "بطاطا مقلية صغير" at bounding box center [508, 165] width 253 height 12
type input "بطاطا [GEOGRAPHIC_DATA]"
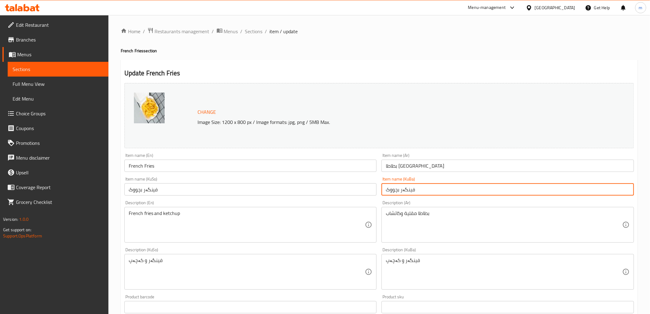
click at [393, 190] on input "فینگەر بچووک" at bounding box center [508, 189] width 253 height 12
drag, startPoint x: 394, startPoint y: 190, endPoint x: 386, endPoint y: 190, distance: 7.7
click at [394, 190] on input "فینگەر" at bounding box center [508, 189] width 253 height 12
type input "فینگەر"
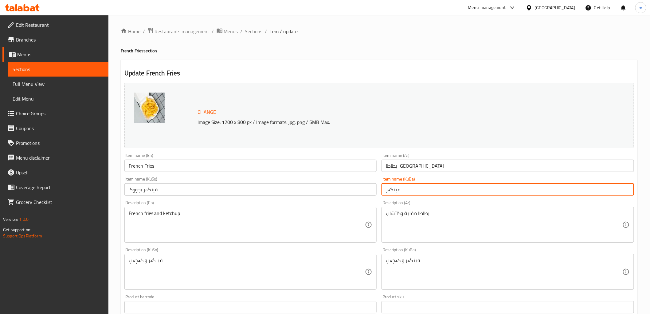
click at [131, 191] on input "فینگەر بچووک" at bounding box center [250, 189] width 253 height 12
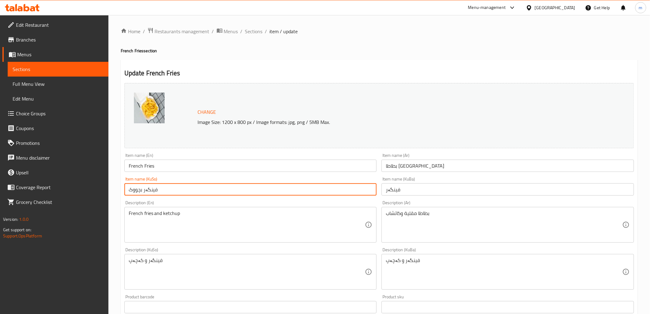
click at [131, 191] on input "فینگەر بچووک" at bounding box center [250, 189] width 253 height 12
click at [135, 190] on input "فینگەر بچووک" at bounding box center [250, 189] width 253 height 12
type input "فینگەر"
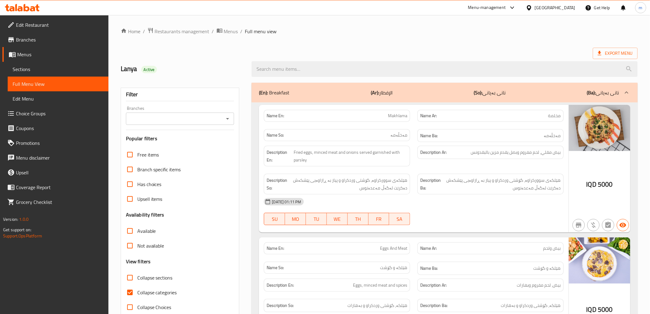
click at [227, 117] on icon "Open" at bounding box center [227, 118] width 7 height 7
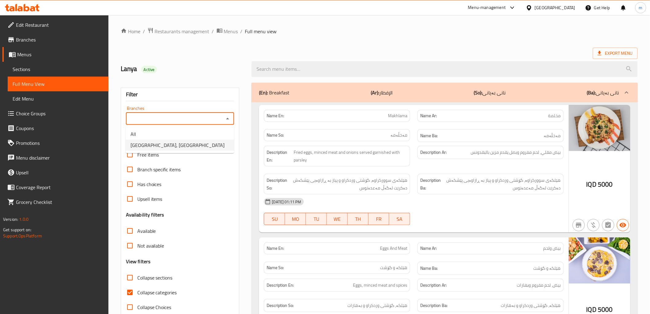
click at [203, 145] on li "[GEOGRAPHIC_DATA], [GEOGRAPHIC_DATA]" at bounding box center [180, 144] width 108 height 11
type input "[GEOGRAPHIC_DATA], [GEOGRAPHIC_DATA]"
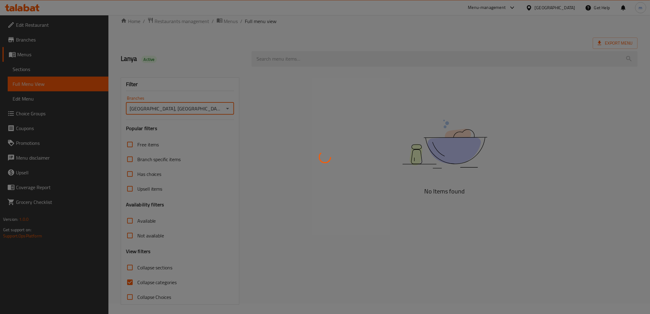
scroll to position [13, 0]
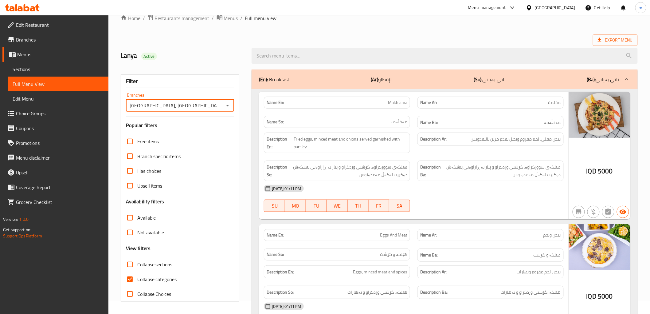
click at [130, 278] on input "Collapse categories" at bounding box center [130, 279] width 15 height 15
checkbox input "false"
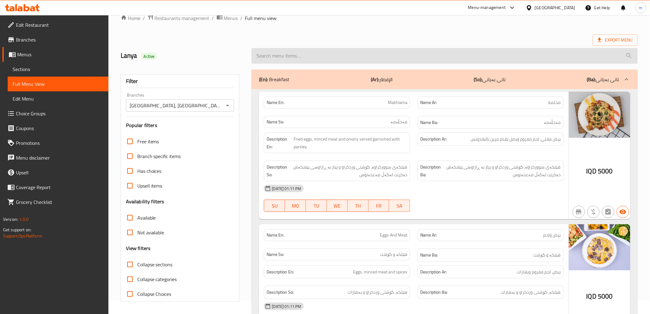
click at [382, 50] on input "search" at bounding box center [445, 56] width 386 height 16
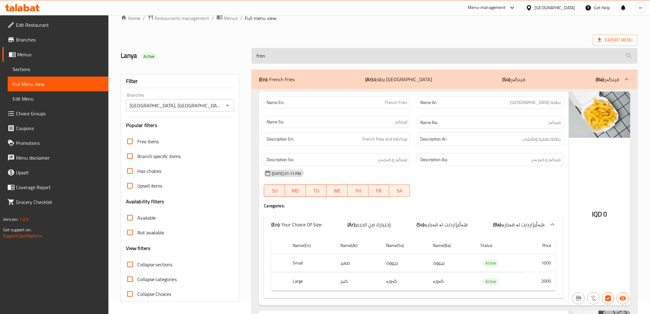
type input "frenc"
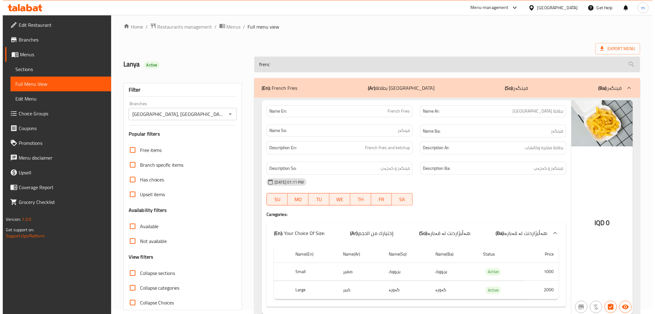
scroll to position [0, 0]
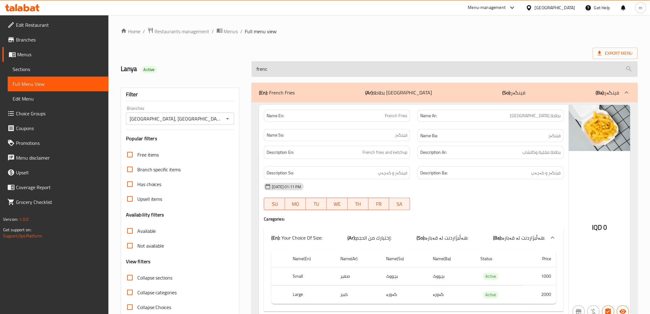
click at [295, 68] on input "frenc" at bounding box center [445, 69] width 386 height 16
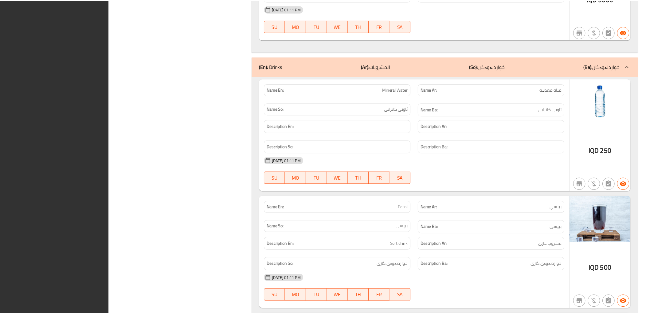
scroll to position [6130, 0]
